Goal: Task Accomplishment & Management: Use online tool/utility

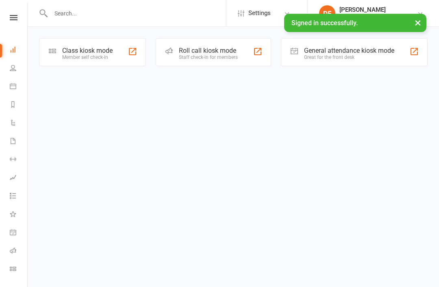
scroll to position [22, 0]
click at [11, 243] on link "Class check-in" at bounding box center [19, 248] width 18 height 18
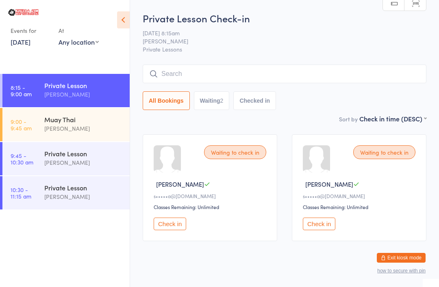
click at [52, 129] on div "[PERSON_NAME]" at bounding box center [83, 128] width 78 height 9
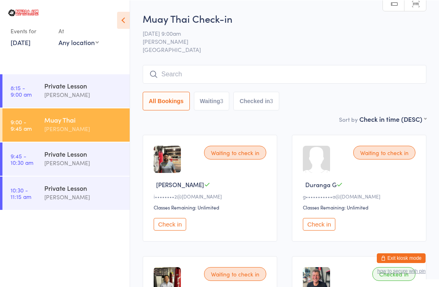
click at [345, 71] on input "search" at bounding box center [285, 74] width 284 height 19
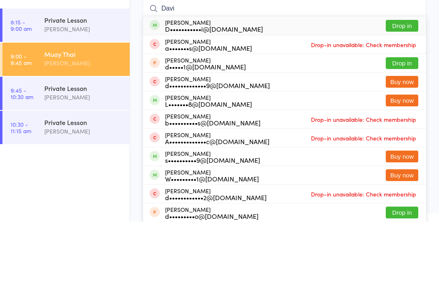
type input "Davi"
click at [411, 85] on button "Drop in" at bounding box center [402, 91] width 33 height 12
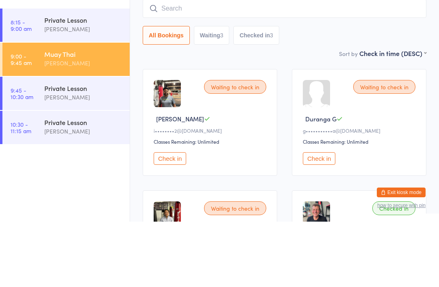
scroll to position [65, 0]
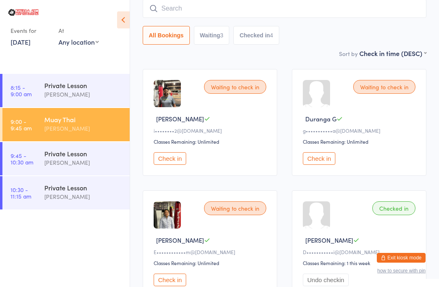
click at [185, 6] on input "search" at bounding box center [285, 8] width 284 height 19
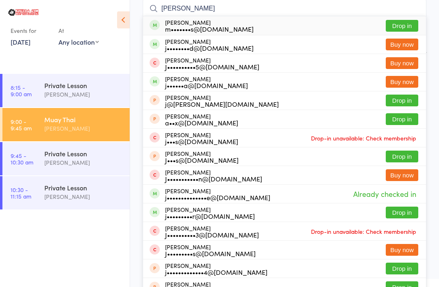
type input "[PERSON_NAME]"
click at [405, 24] on button "Drop in" at bounding box center [402, 26] width 33 height 12
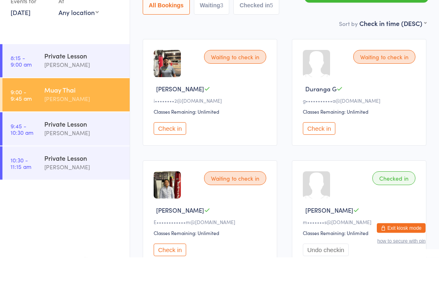
click at [166, 152] on button "Check in" at bounding box center [170, 158] width 33 height 13
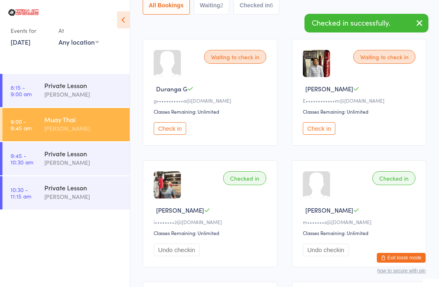
click at [329, 128] on button "Check in" at bounding box center [319, 128] width 33 height 13
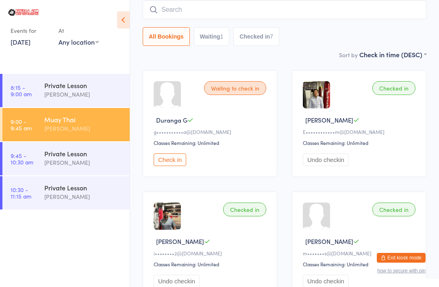
scroll to position [63, 0]
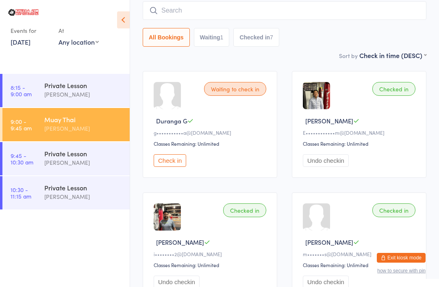
click at [165, 162] on button "Check in" at bounding box center [170, 160] width 33 height 13
